Goal: Task Accomplishment & Management: Manage account settings

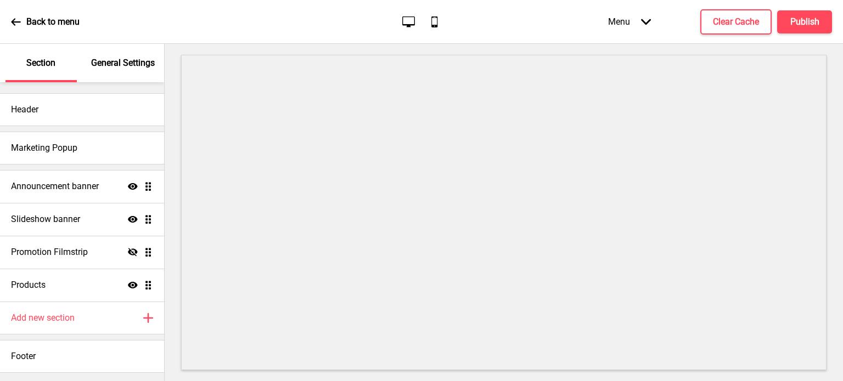
click at [19, 28] on div "Back to menu" at bounding box center [45, 22] width 69 height 30
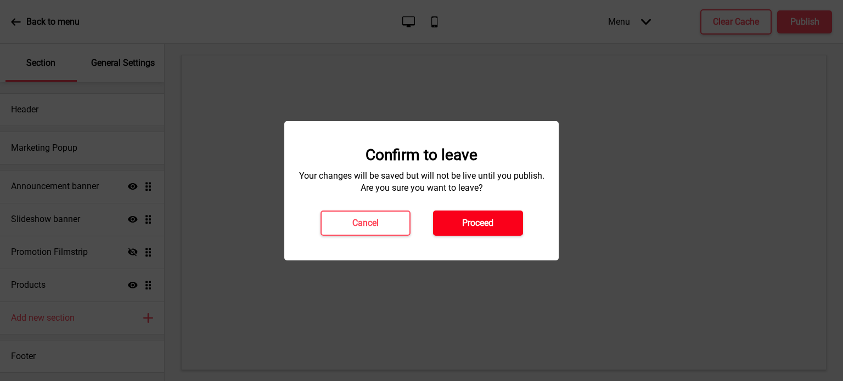
click at [494, 230] on button "Proceed" at bounding box center [478, 223] width 90 height 25
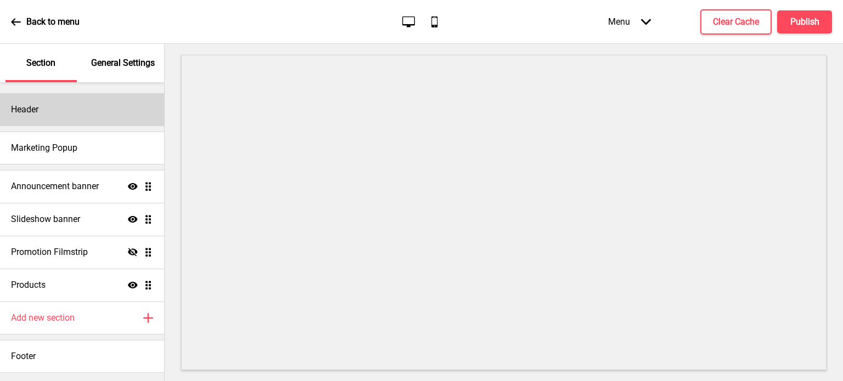
click at [66, 116] on div "Header" at bounding box center [82, 109] width 164 height 33
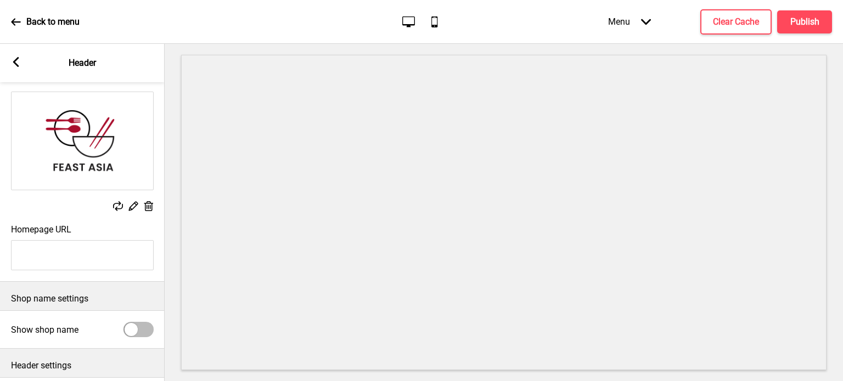
scroll to position [138, 0]
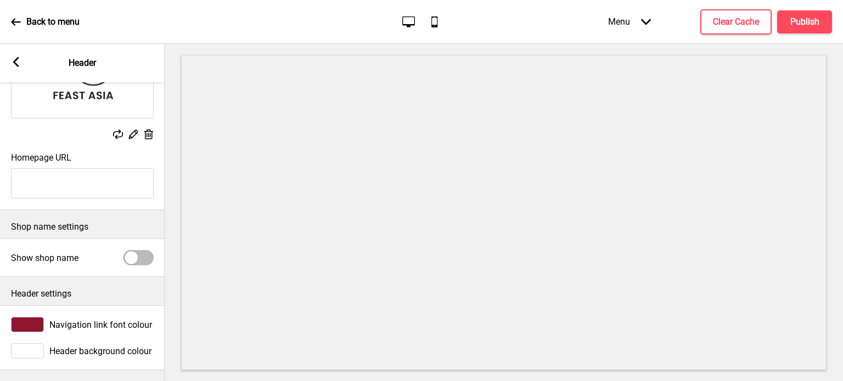
click at [18, 59] on rect at bounding box center [16, 62] width 10 height 10
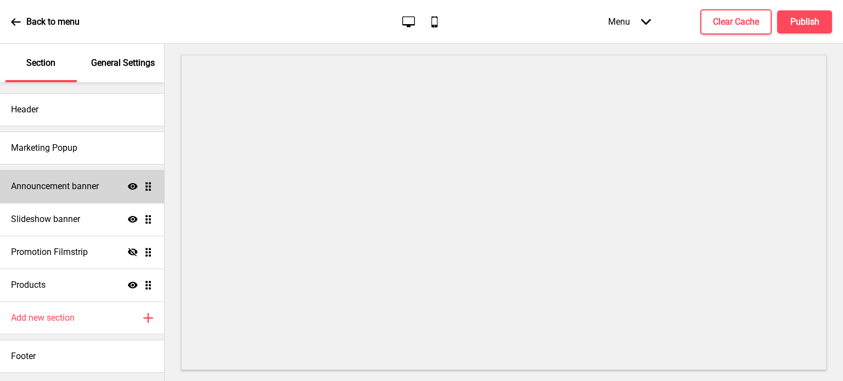
click at [58, 198] on div "Announcement banner Show Drag" at bounding box center [82, 186] width 164 height 33
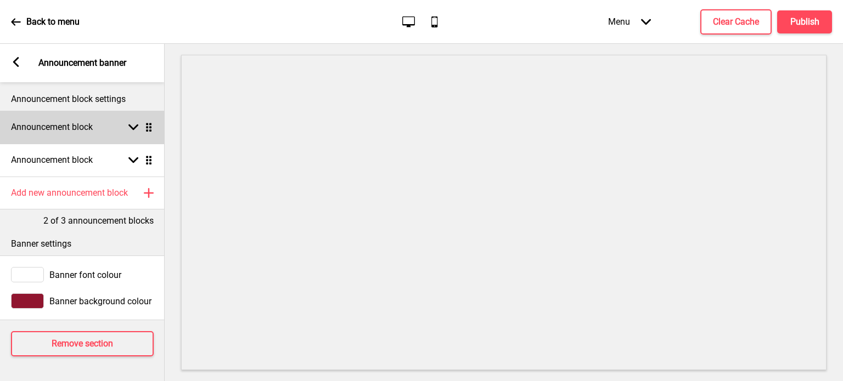
click at [90, 127] on h4 "Announcement block" at bounding box center [52, 127] width 82 height 12
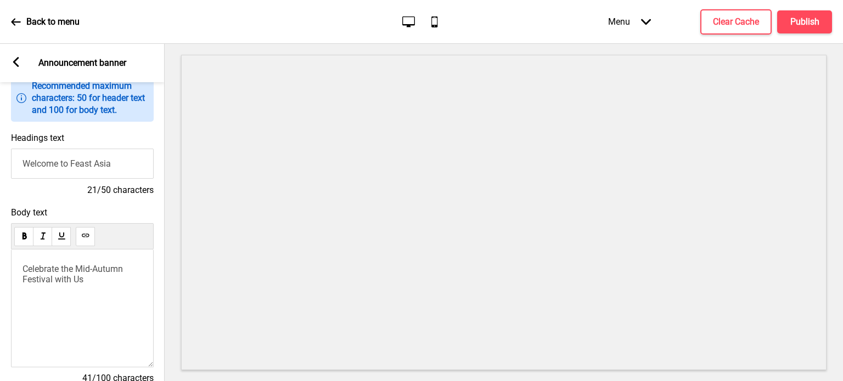
scroll to position [0, 0]
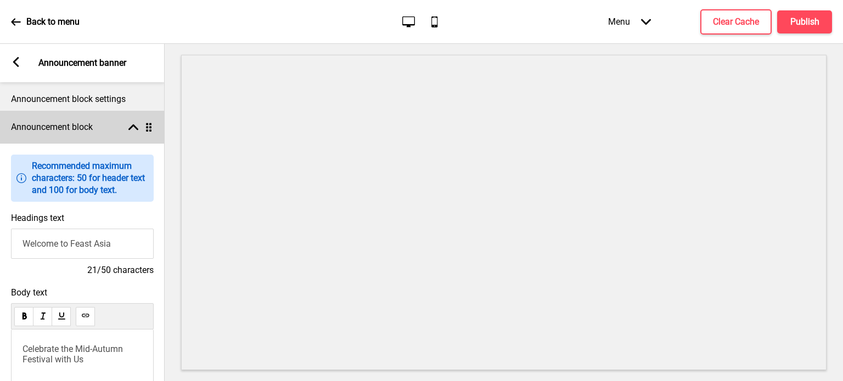
click at [59, 132] on h4 "Announcement block" at bounding box center [52, 127] width 82 height 12
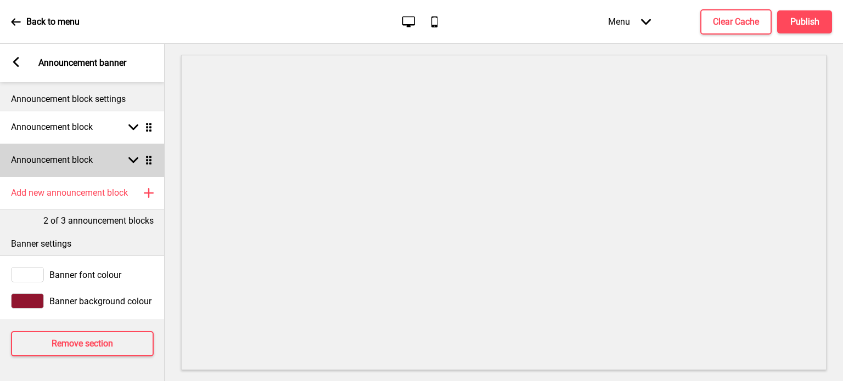
click at [78, 162] on h4 "Announcement block" at bounding box center [52, 160] width 82 height 12
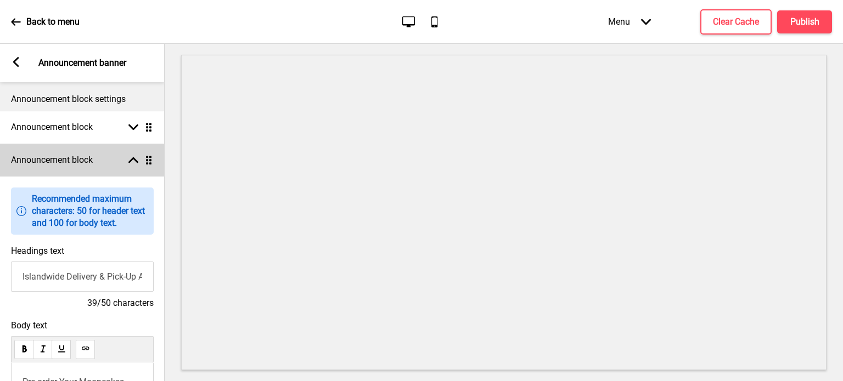
scroll to position [79, 0]
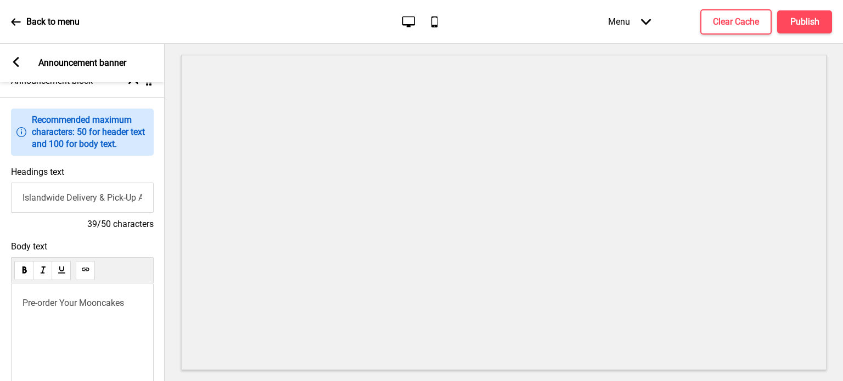
click at [18, 64] on icon at bounding box center [16, 62] width 6 height 10
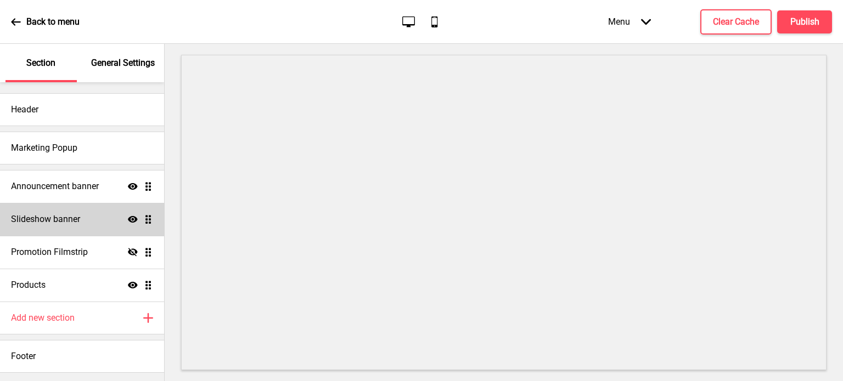
click at [75, 207] on div "Slideshow banner Show Drag" at bounding box center [82, 219] width 164 height 33
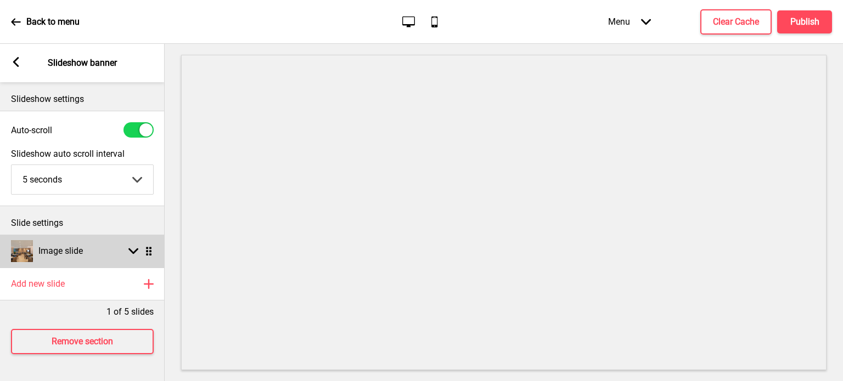
click at [85, 248] on div "Image slide Arrow down Drag" at bounding box center [82, 251] width 165 height 33
select select "left"
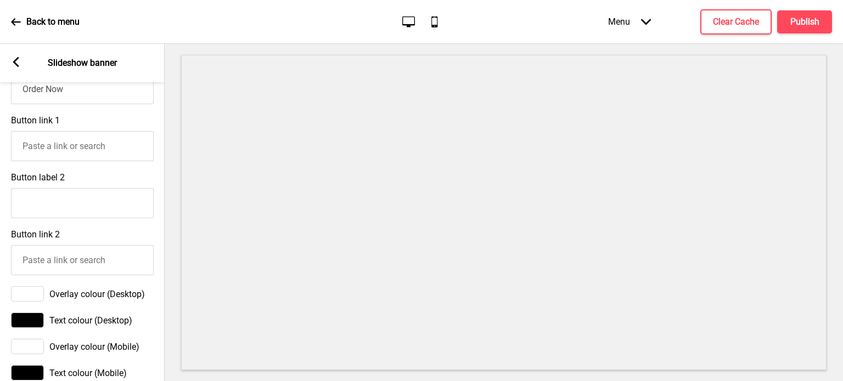
scroll to position [494, 0]
click at [19, 64] on rect at bounding box center [16, 62] width 10 height 10
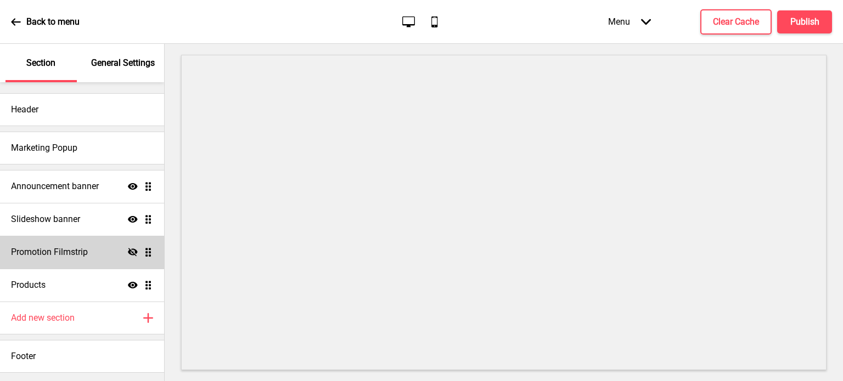
click at [69, 243] on div "Promotion Filmstrip Hide Drag" at bounding box center [82, 252] width 164 height 33
select select "center"
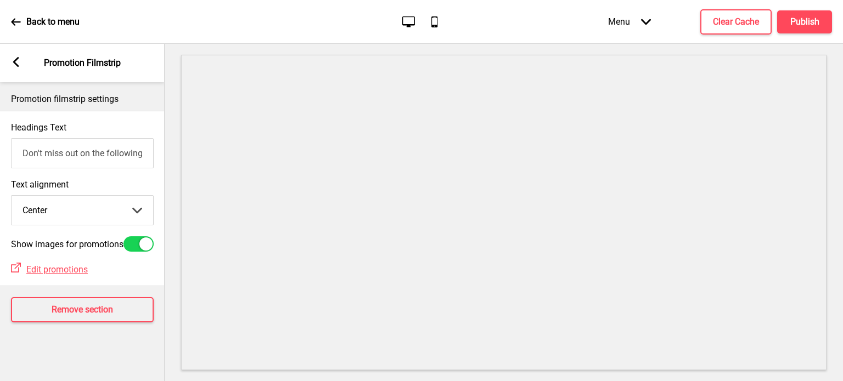
click at [11, 67] on div "Arrow left" at bounding box center [16, 63] width 10 height 12
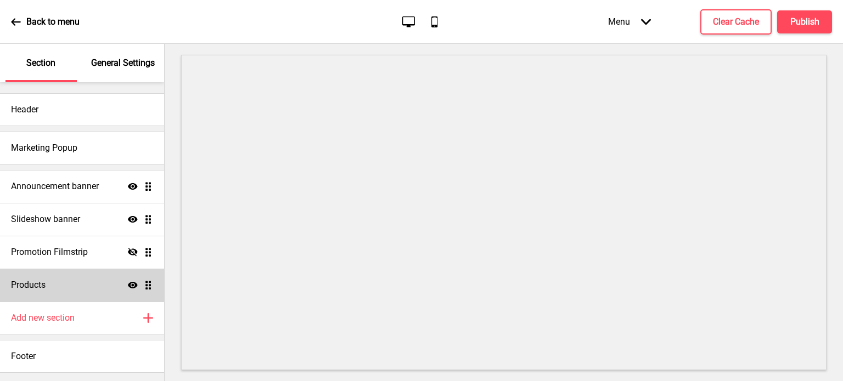
click at [77, 286] on div "Products Show Drag" at bounding box center [82, 285] width 164 height 33
select select "list"
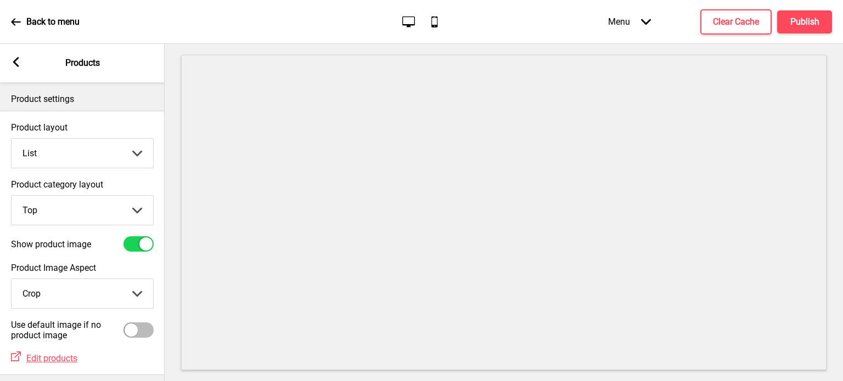
click at [18, 65] on icon at bounding box center [16, 62] width 6 height 10
